Goal: Transaction & Acquisition: Subscribe to service/newsletter

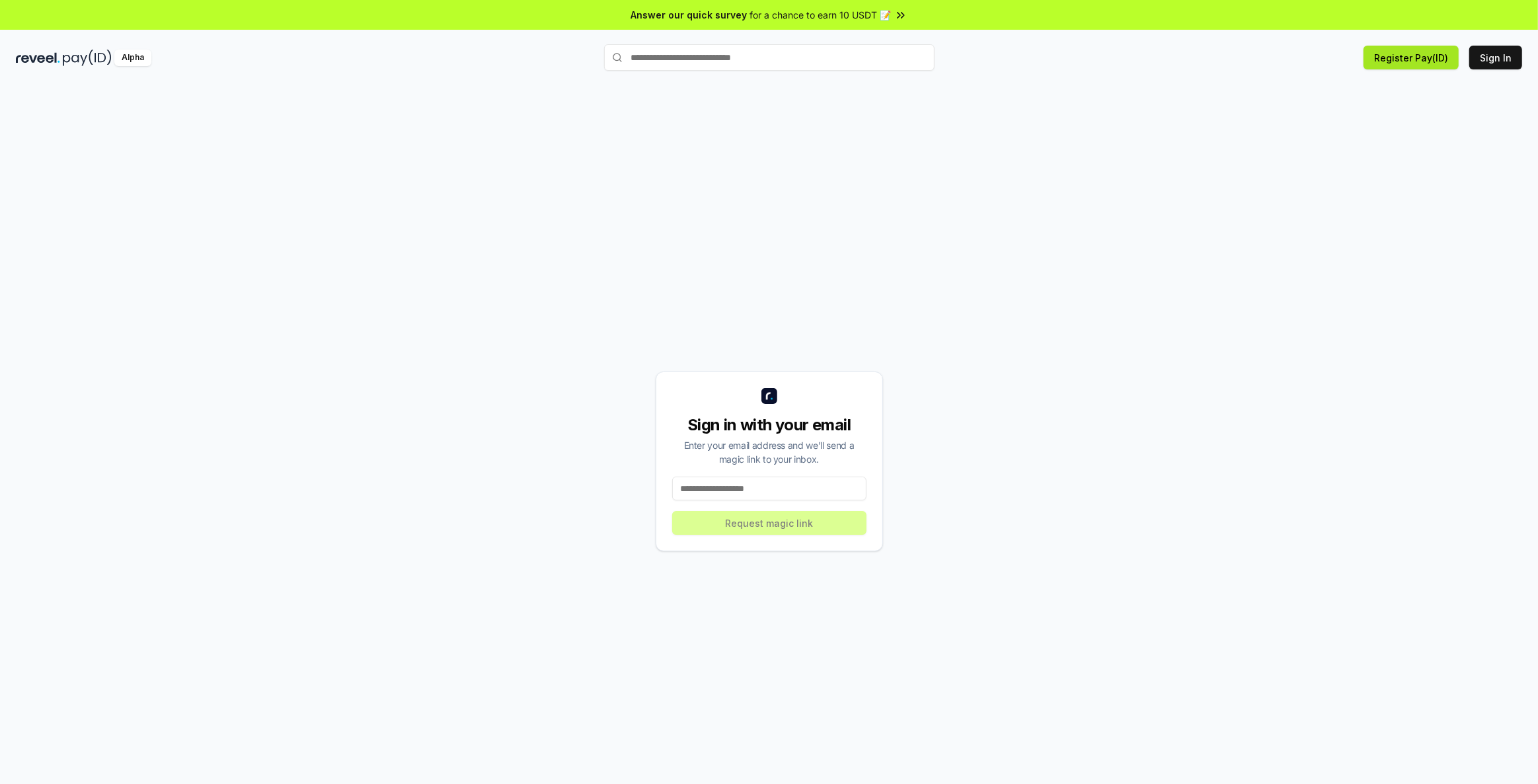
click at [1412, 59] on button "Register Pay(ID)" at bounding box center [1411, 58] width 95 height 24
click at [738, 486] on input at bounding box center [769, 488] width 194 height 24
